Goal: Information Seeking & Learning: Learn about a topic

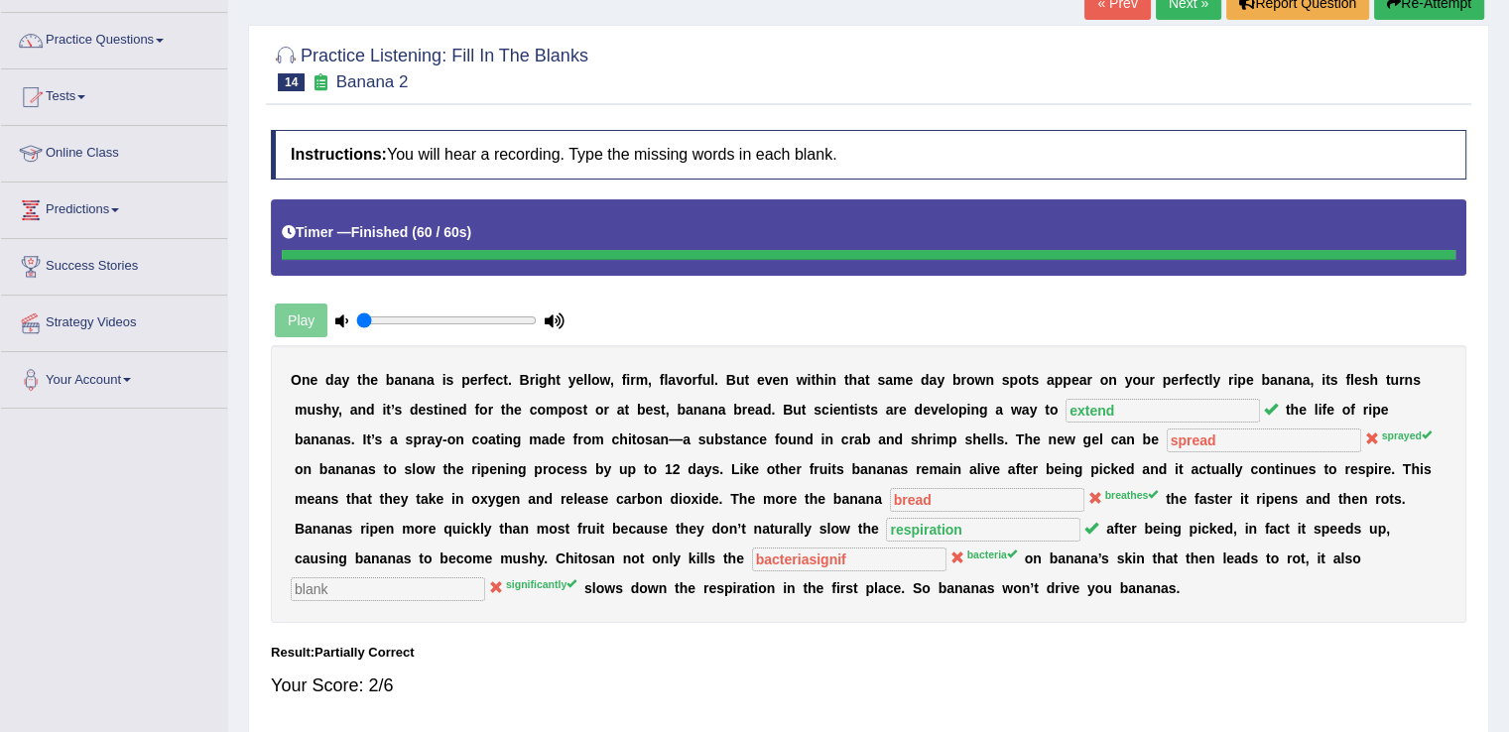
click at [152, 152] on link "Online Class" at bounding box center [114, 151] width 226 height 50
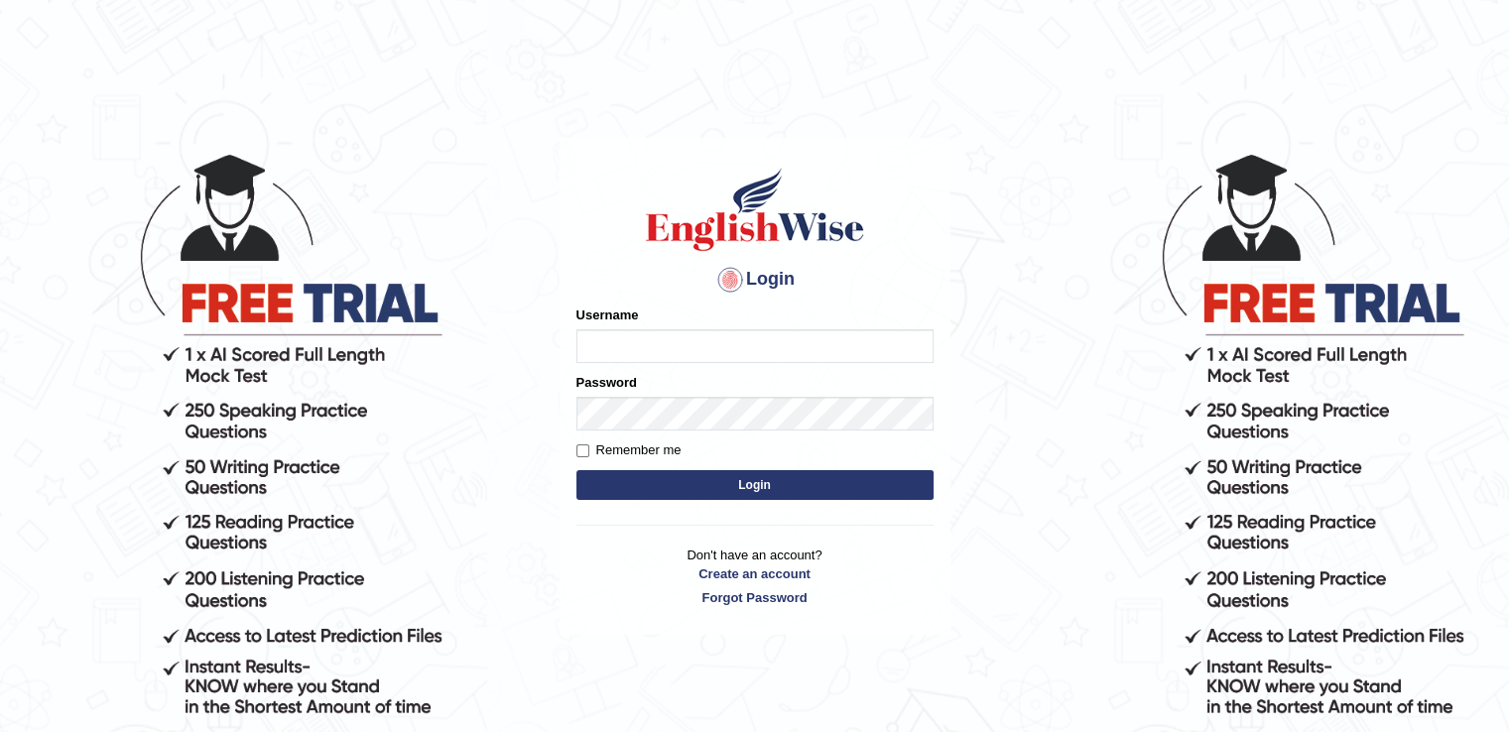
type input "RiffatM1"
click at [583, 449] on input "Remember me" at bounding box center [582, 450] width 13 height 13
checkbox input "true"
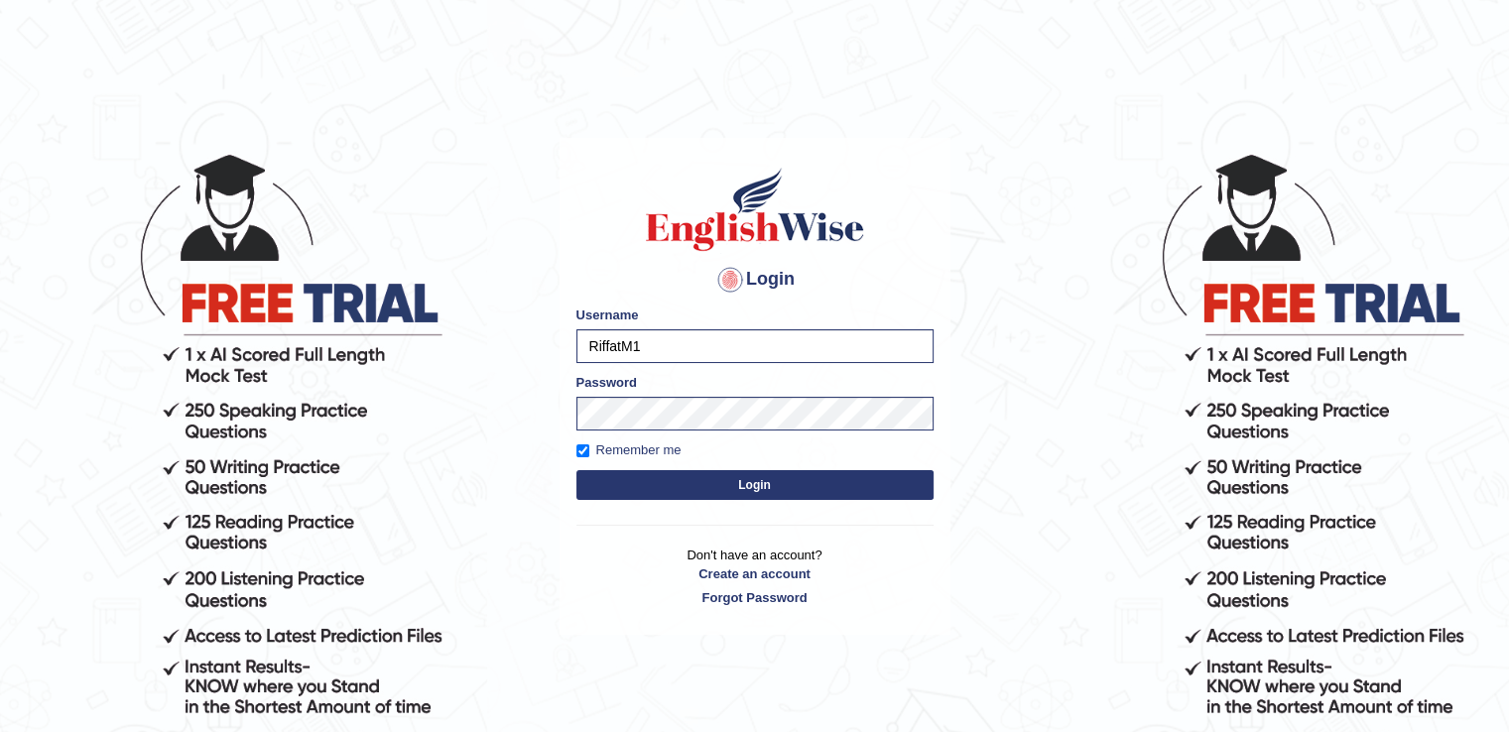
click at [601, 481] on button "Login" at bounding box center [754, 485] width 357 height 30
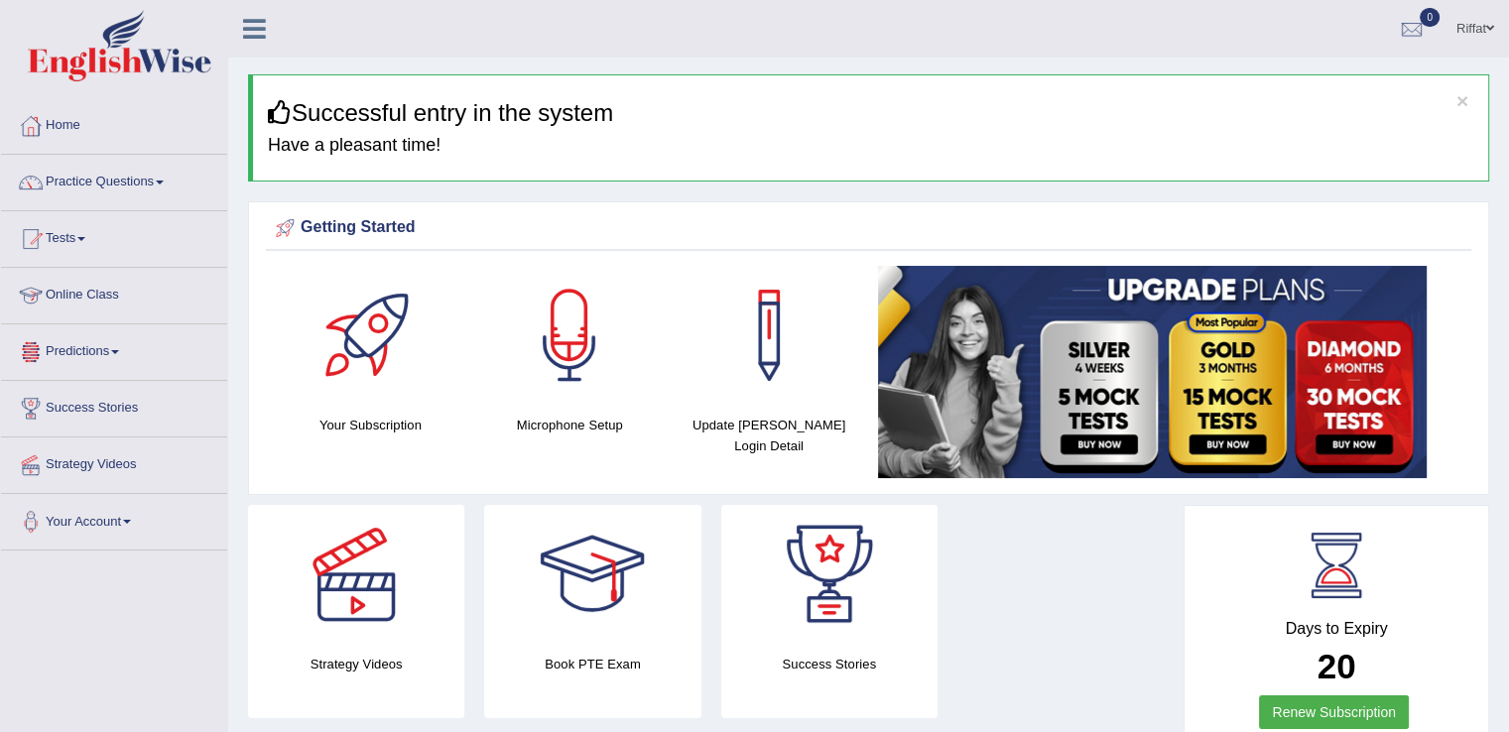
click at [134, 300] on link "Online Class" at bounding box center [114, 293] width 226 height 50
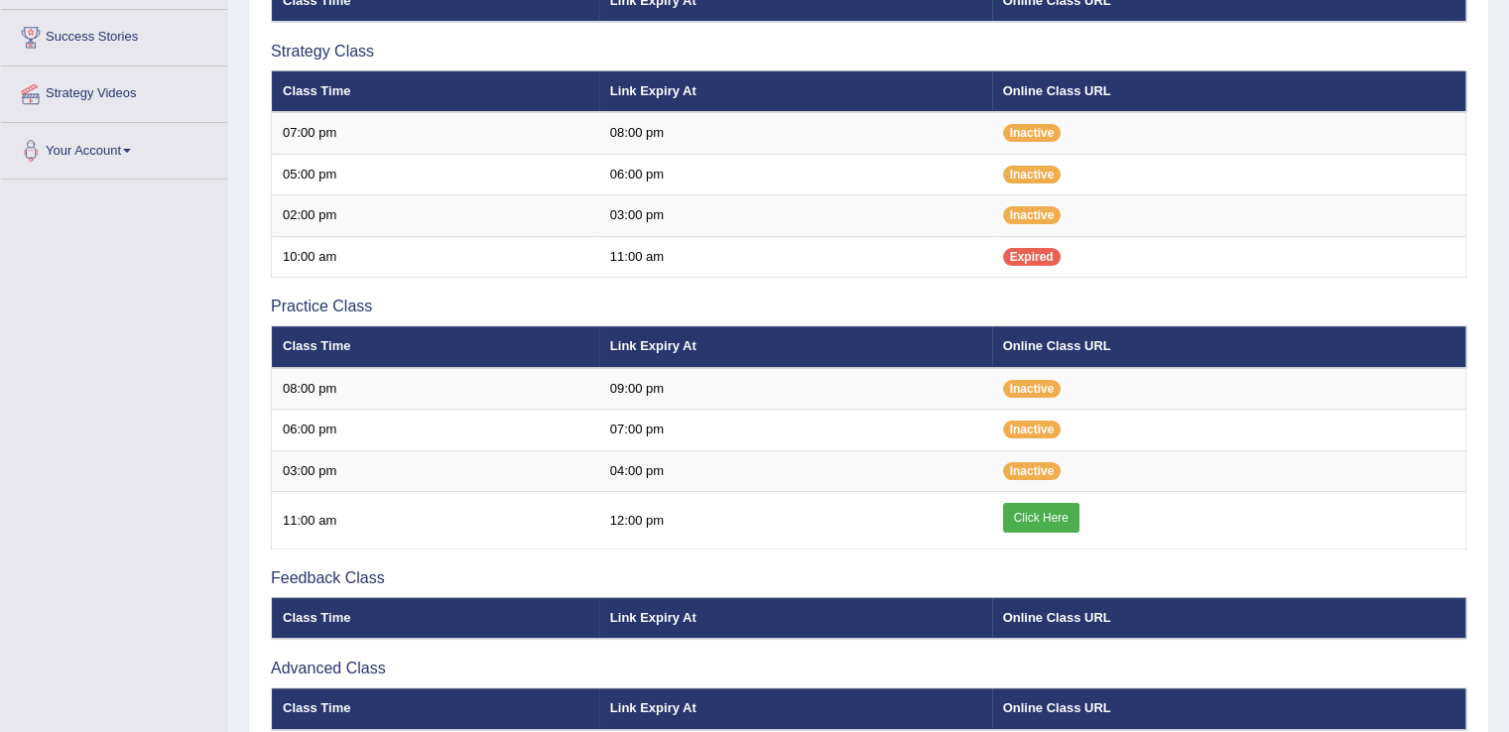
scroll to position [377, 0]
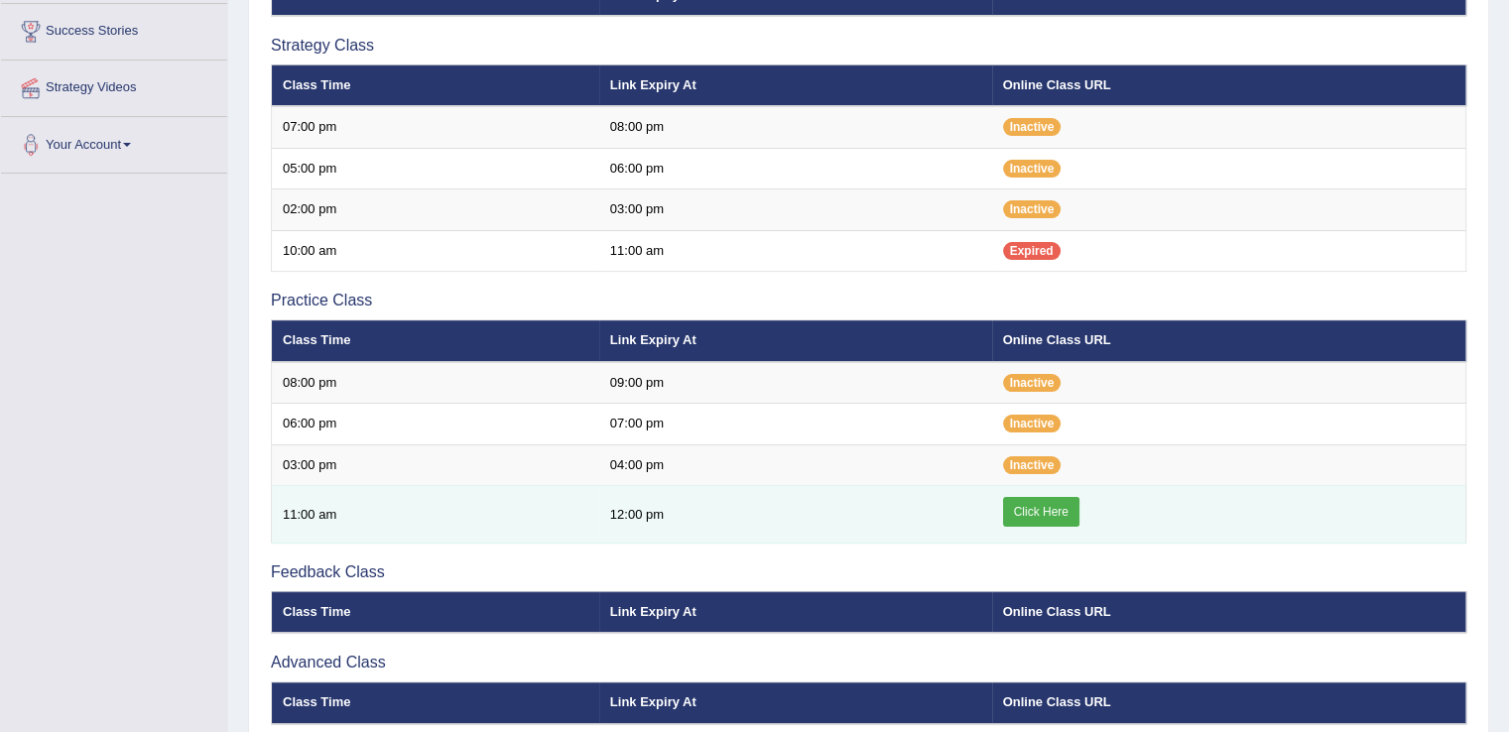
click at [1036, 504] on link "Click Here" at bounding box center [1041, 512] width 76 height 30
